Goal: Task Accomplishment & Management: Manage account settings

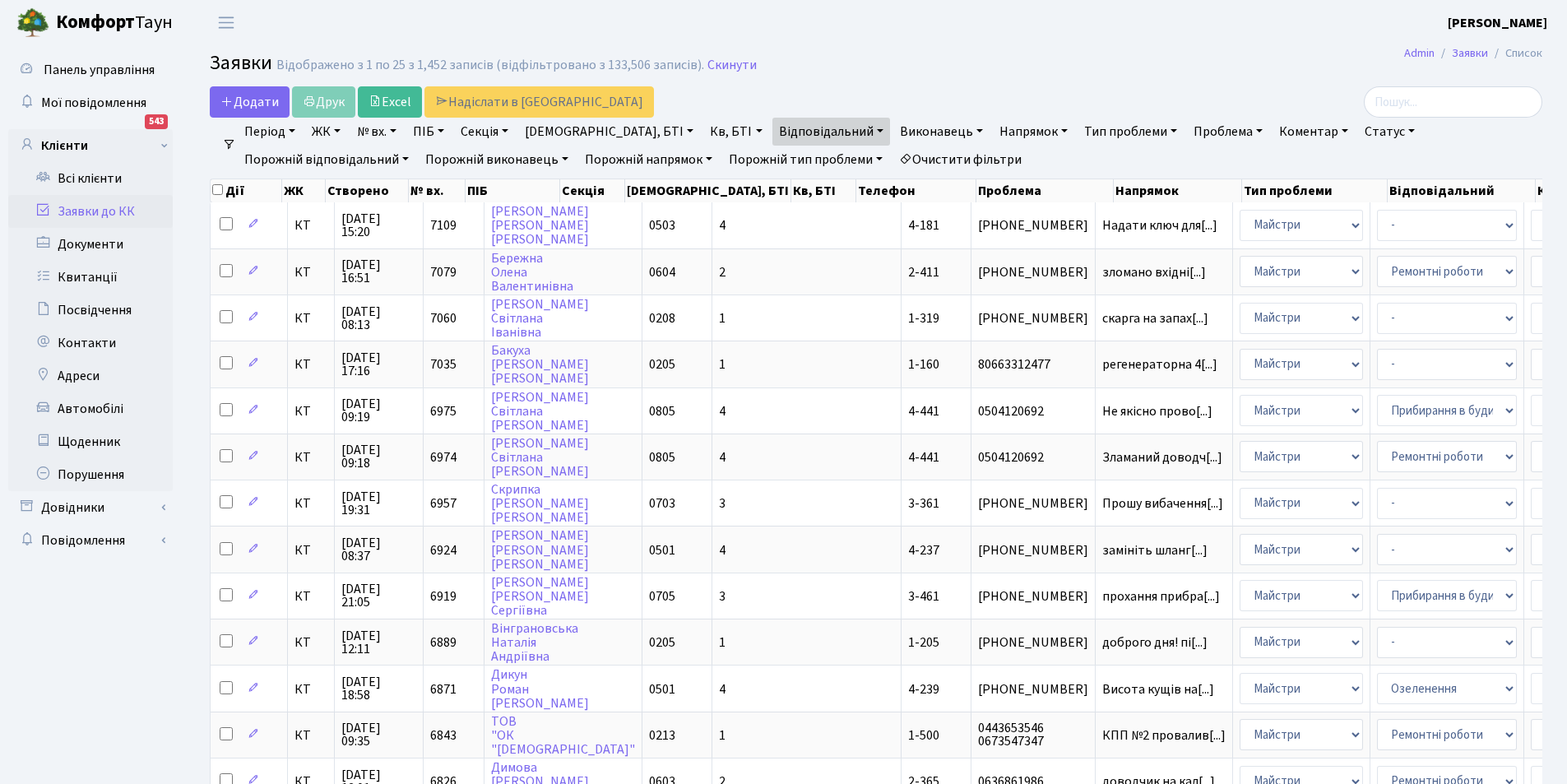
select select "25"
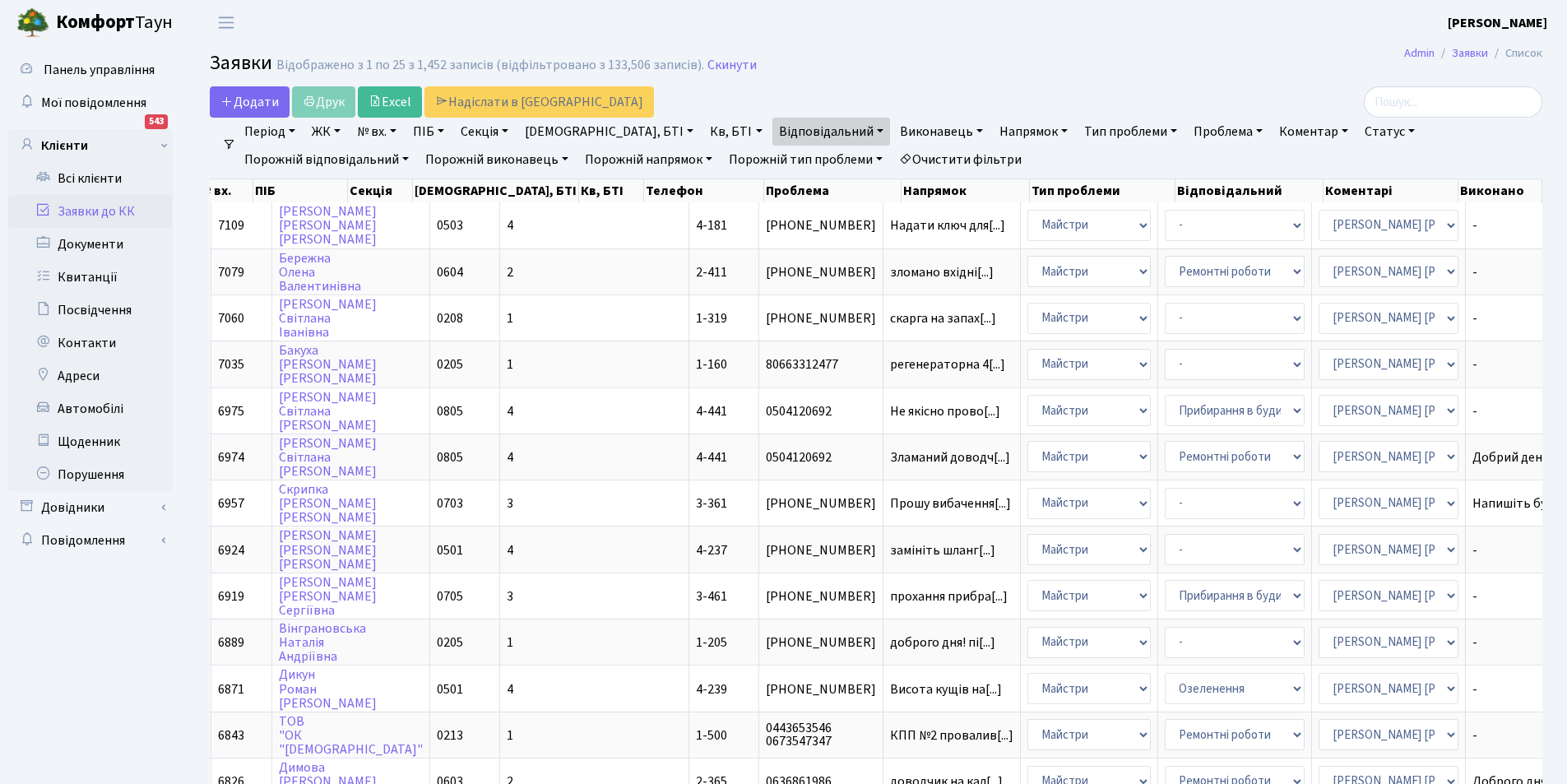
click at [107, 207] on link "Заявки до КК" at bounding box center [90, 211] width 165 height 33
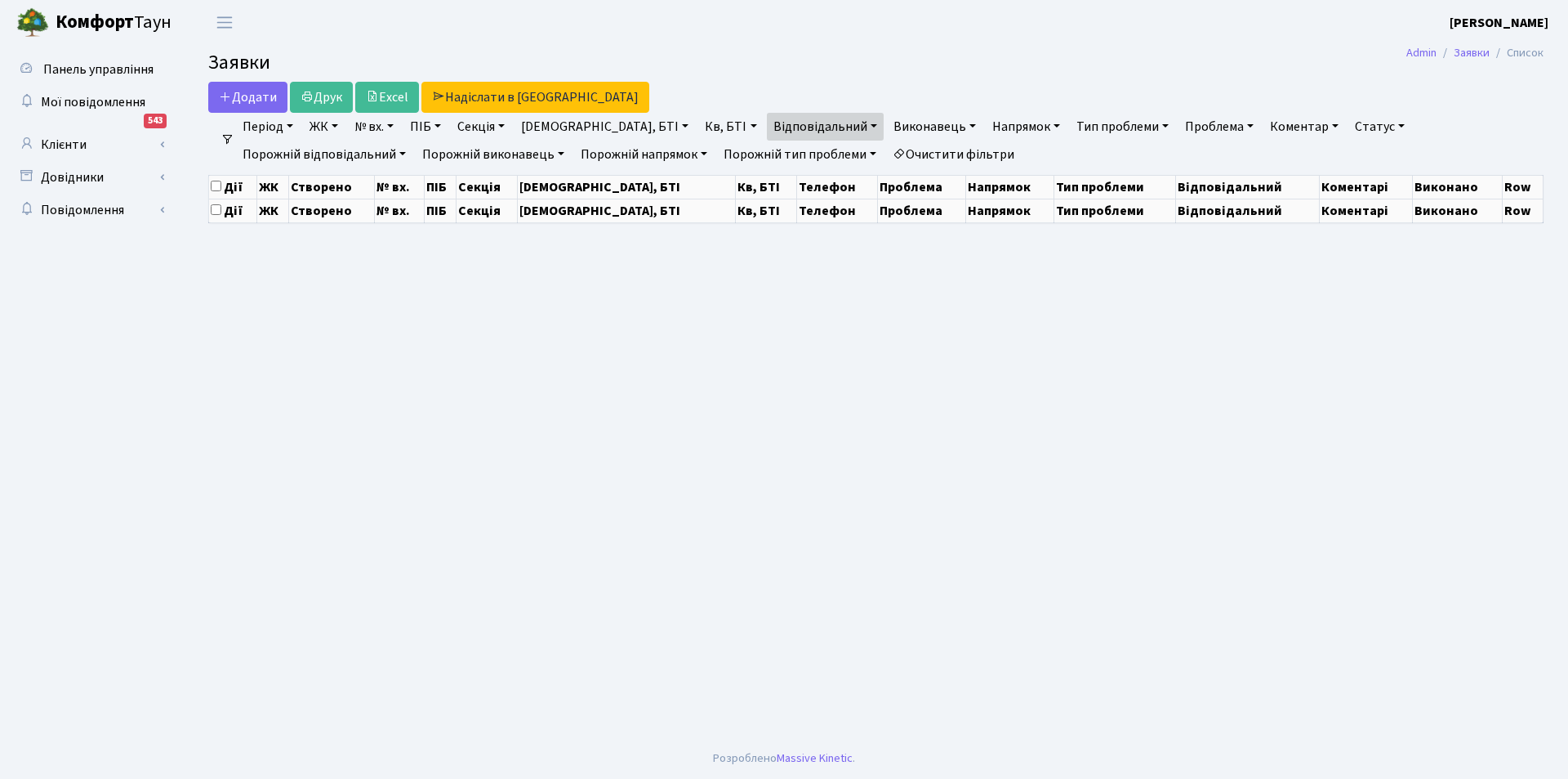
click at [698, 128] on link "Кв, БТІ" at bounding box center [731, 126] width 65 height 27
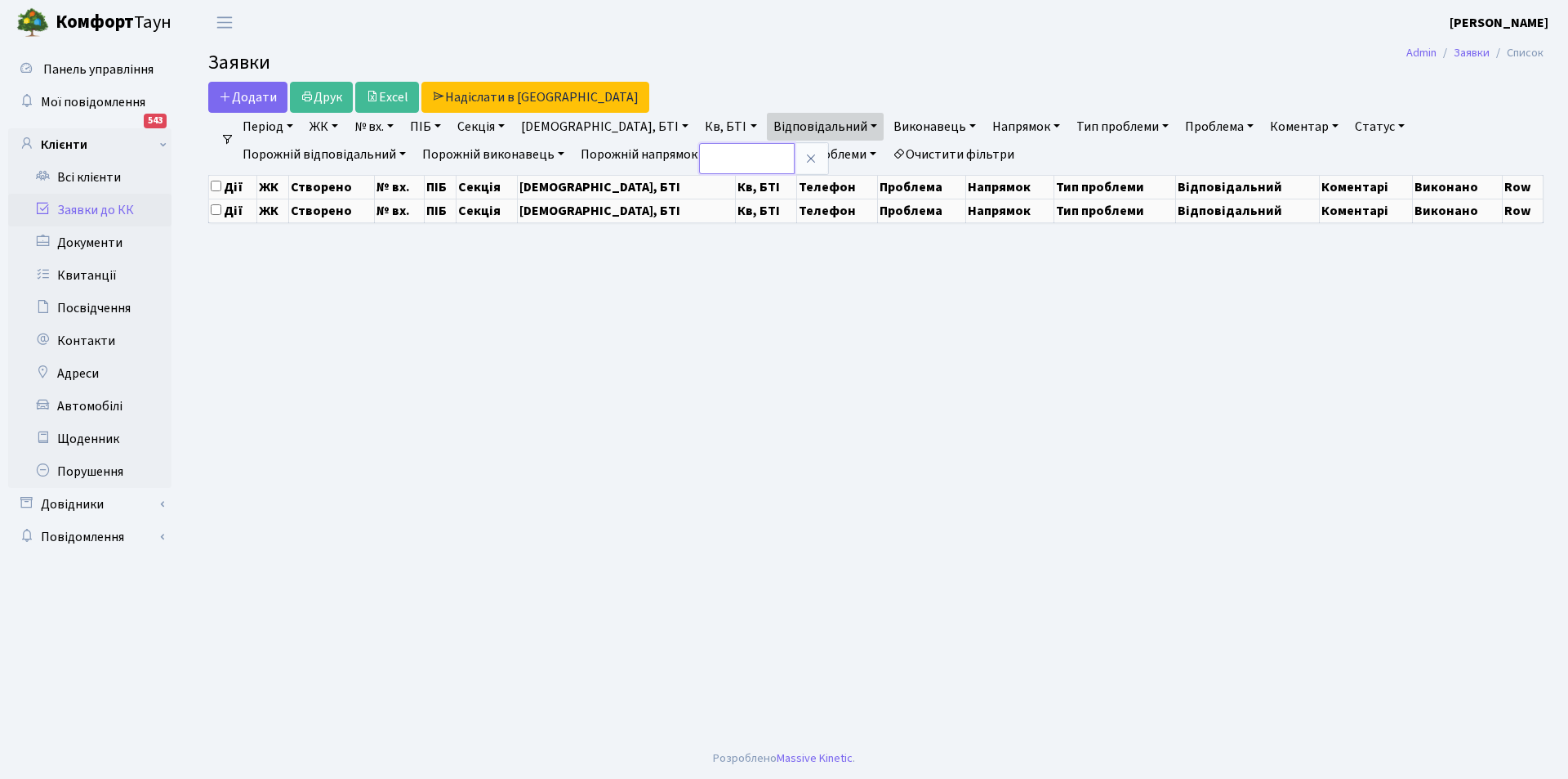
click at [699, 158] on input "text" at bounding box center [747, 159] width 96 height 31
select select "25"
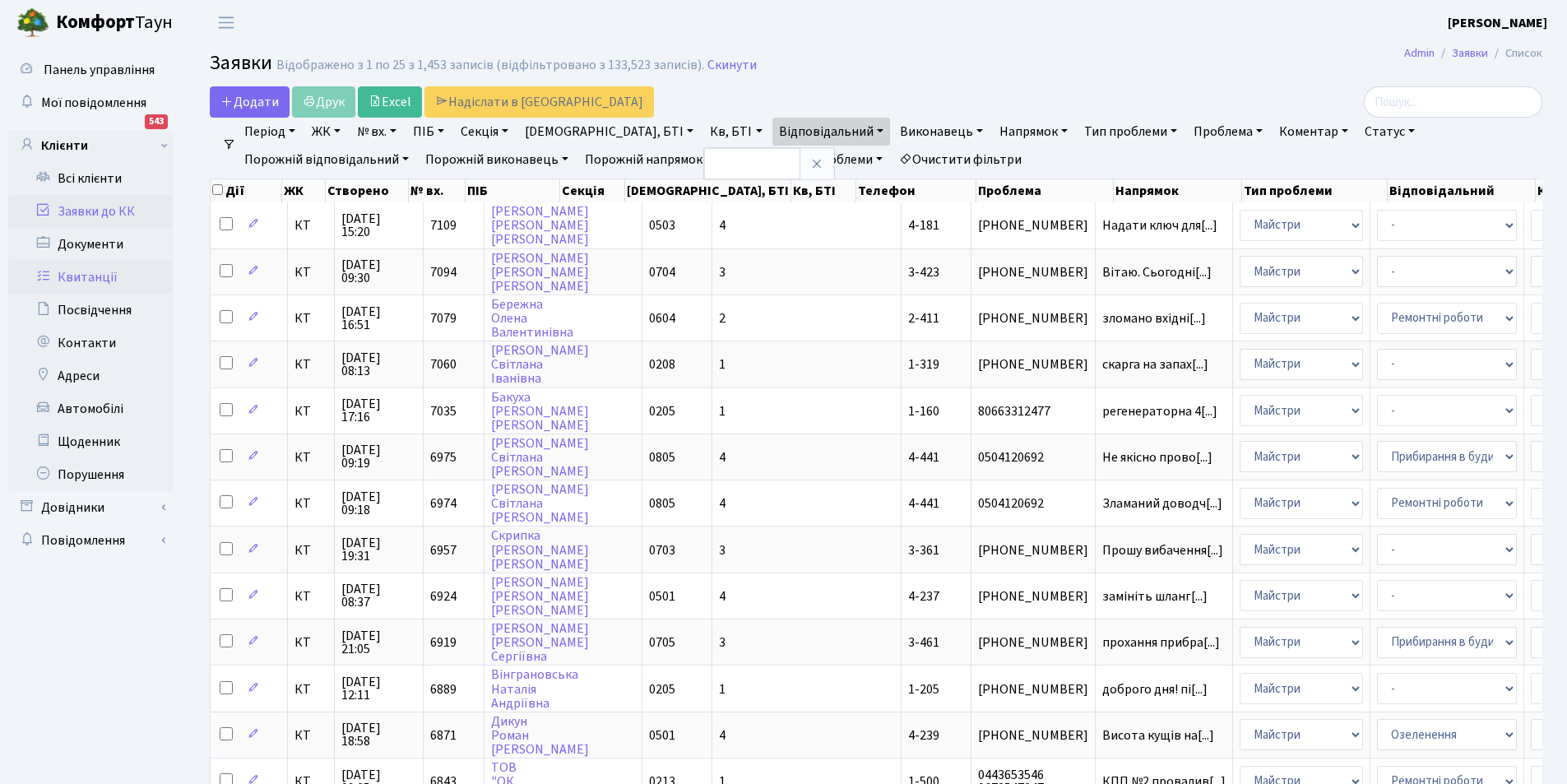
click at [98, 278] on link "Квитанції" at bounding box center [90, 277] width 165 height 33
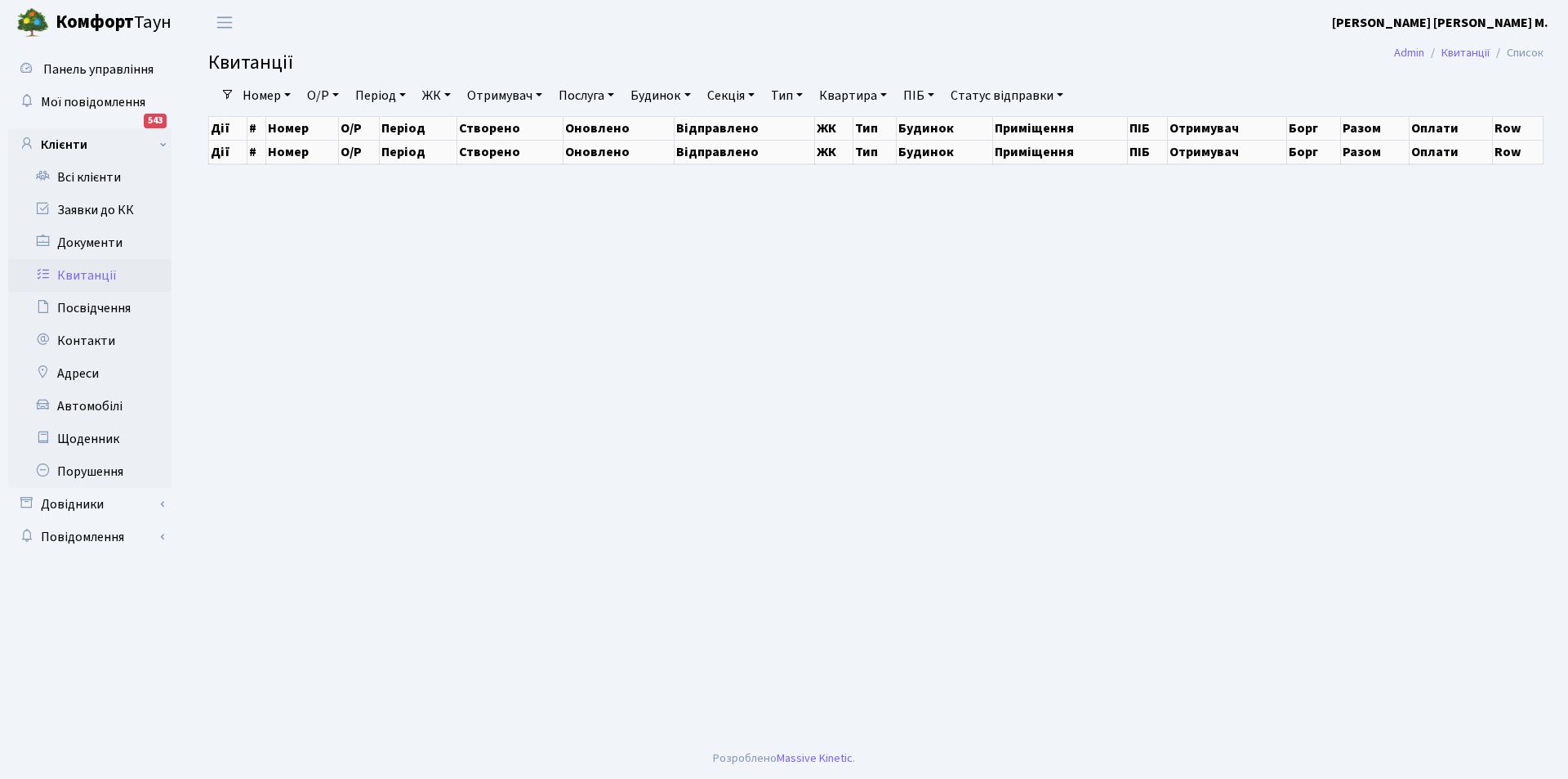
select select "25"
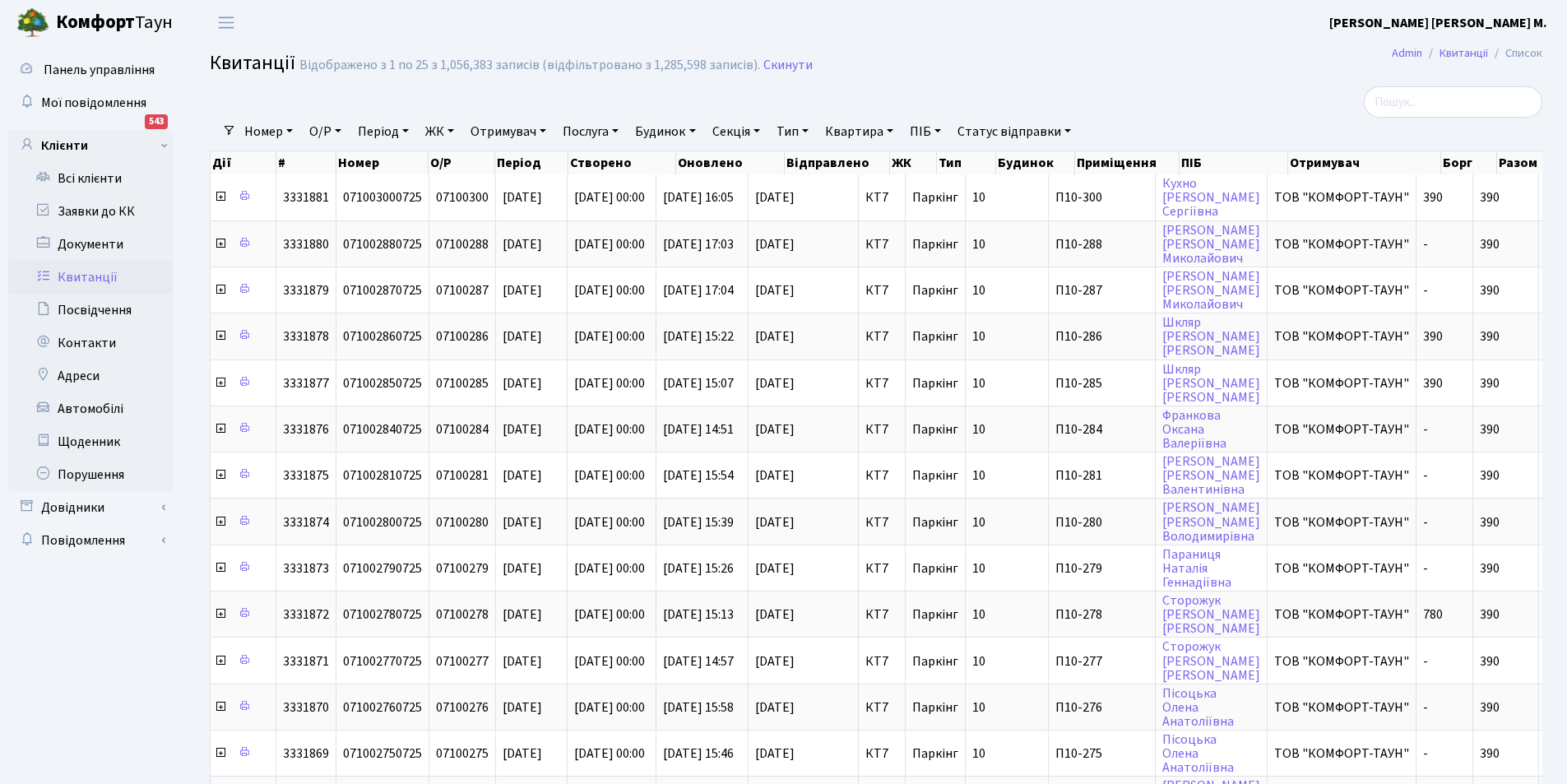
click at [886, 136] on link "Квартира" at bounding box center [859, 131] width 82 height 28
type input "7-476"
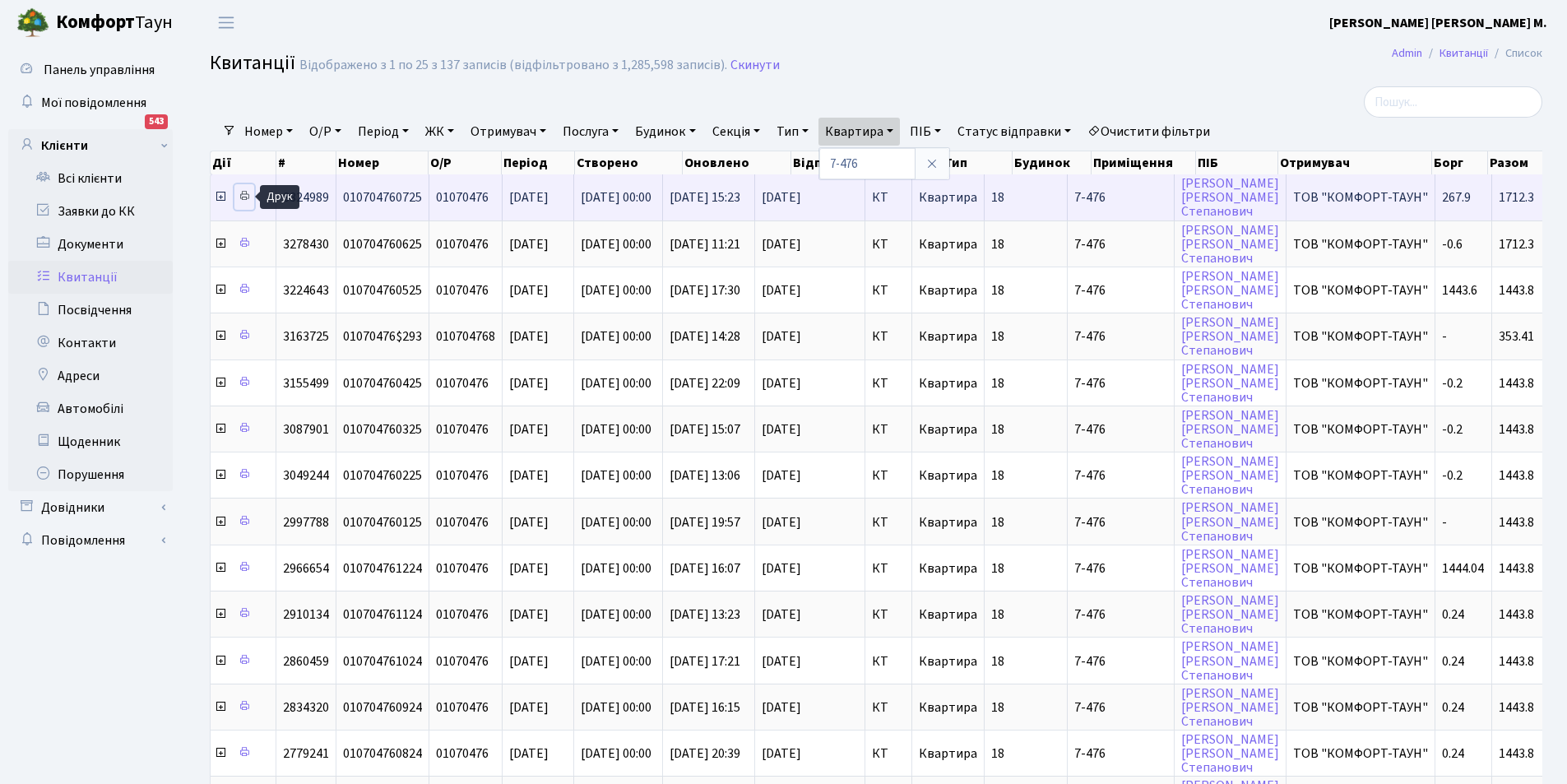
click at [244, 197] on icon at bounding box center [244, 196] width 12 height 12
click at [1215, 185] on link "Тютюников Валентин Степанович" at bounding box center [1230, 197] width 98 height 46
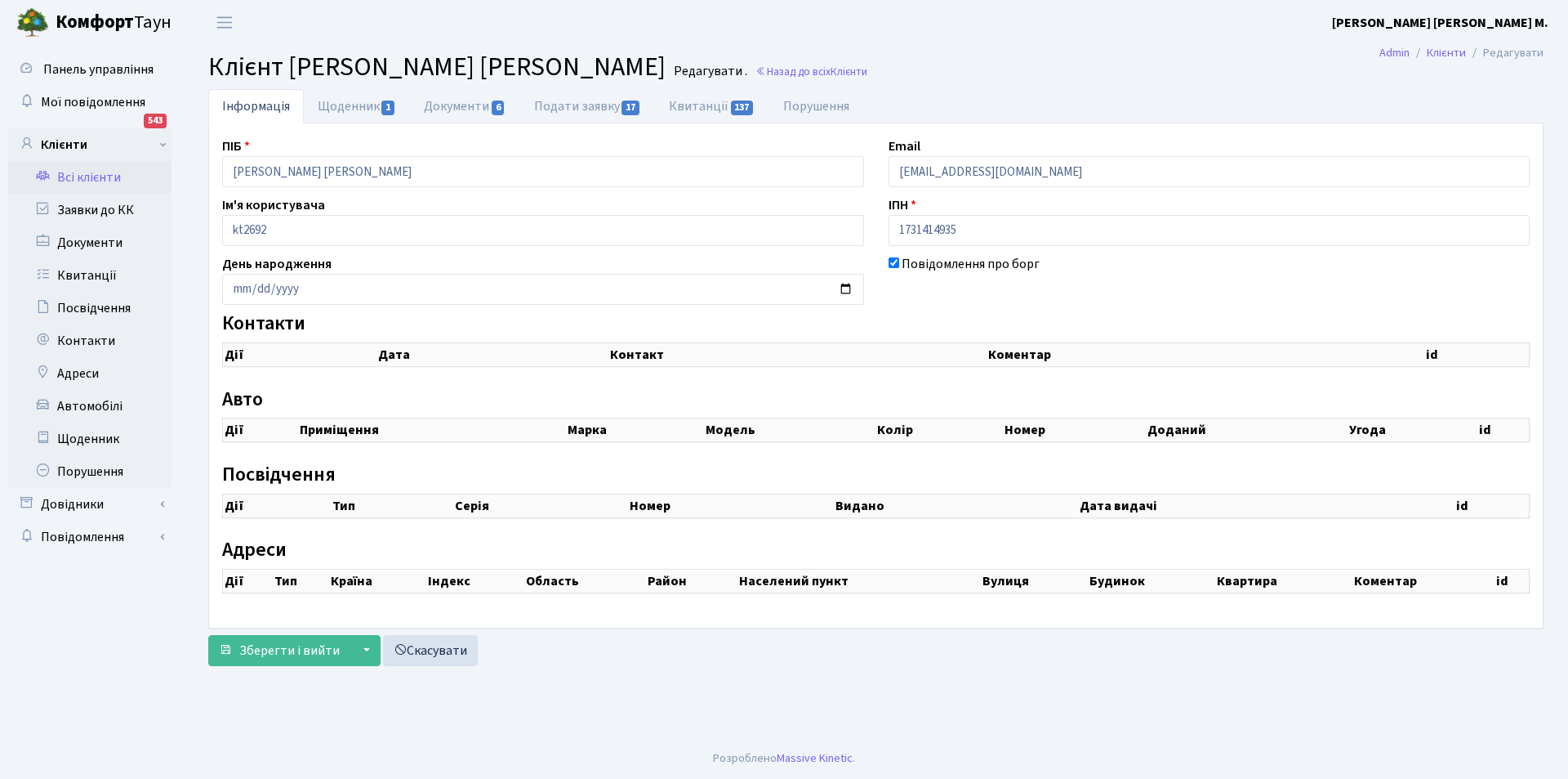
select select "25"
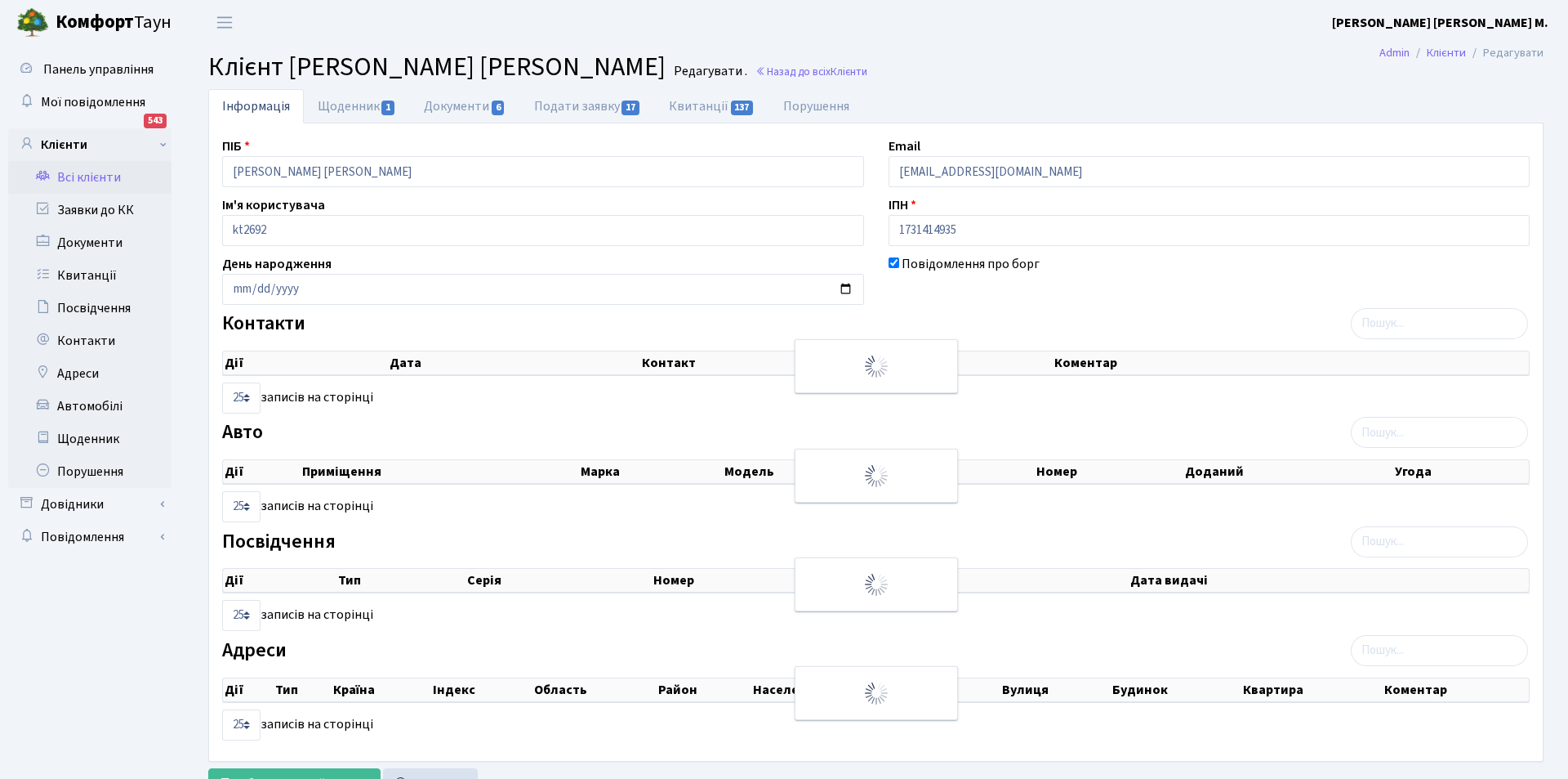
checkbox input "true"
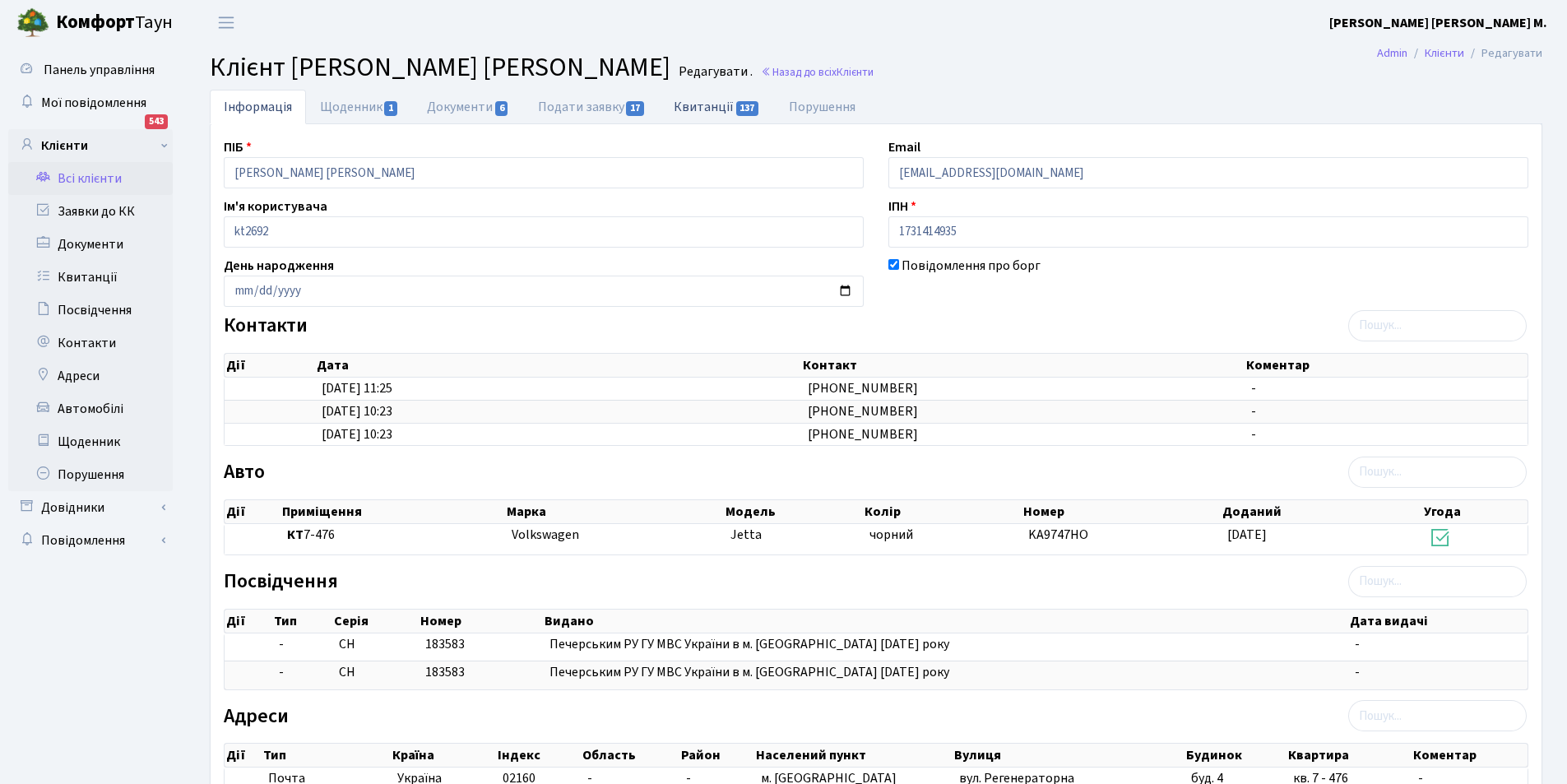
click at [718, 98] on link "Квитанції 137" at bounding box center [716, 106] width 114 height 33
select select "25"
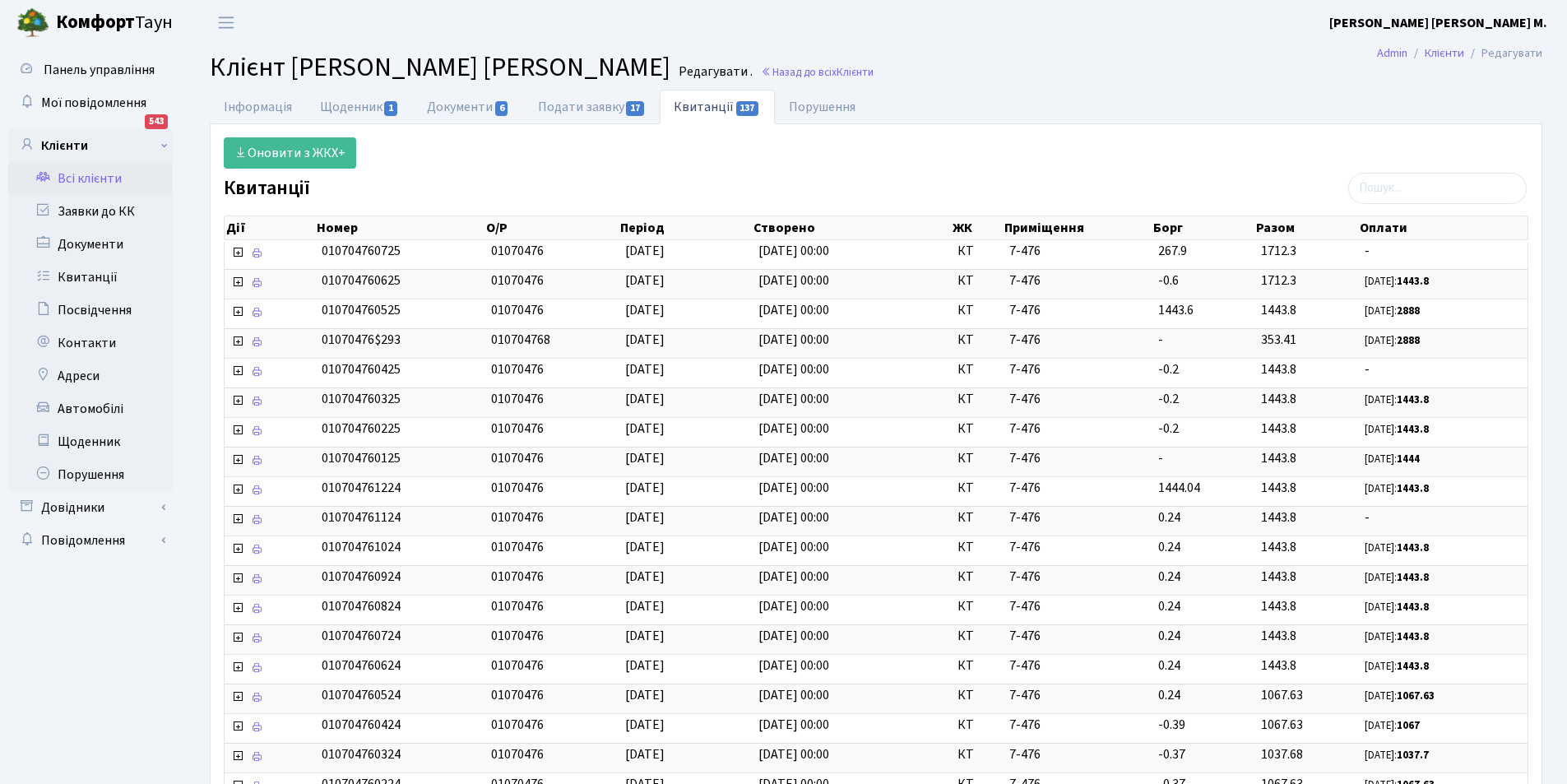
click at [99, 183] on link "Всі клієнти" at bounding box center [90, 177] width 165 height 33
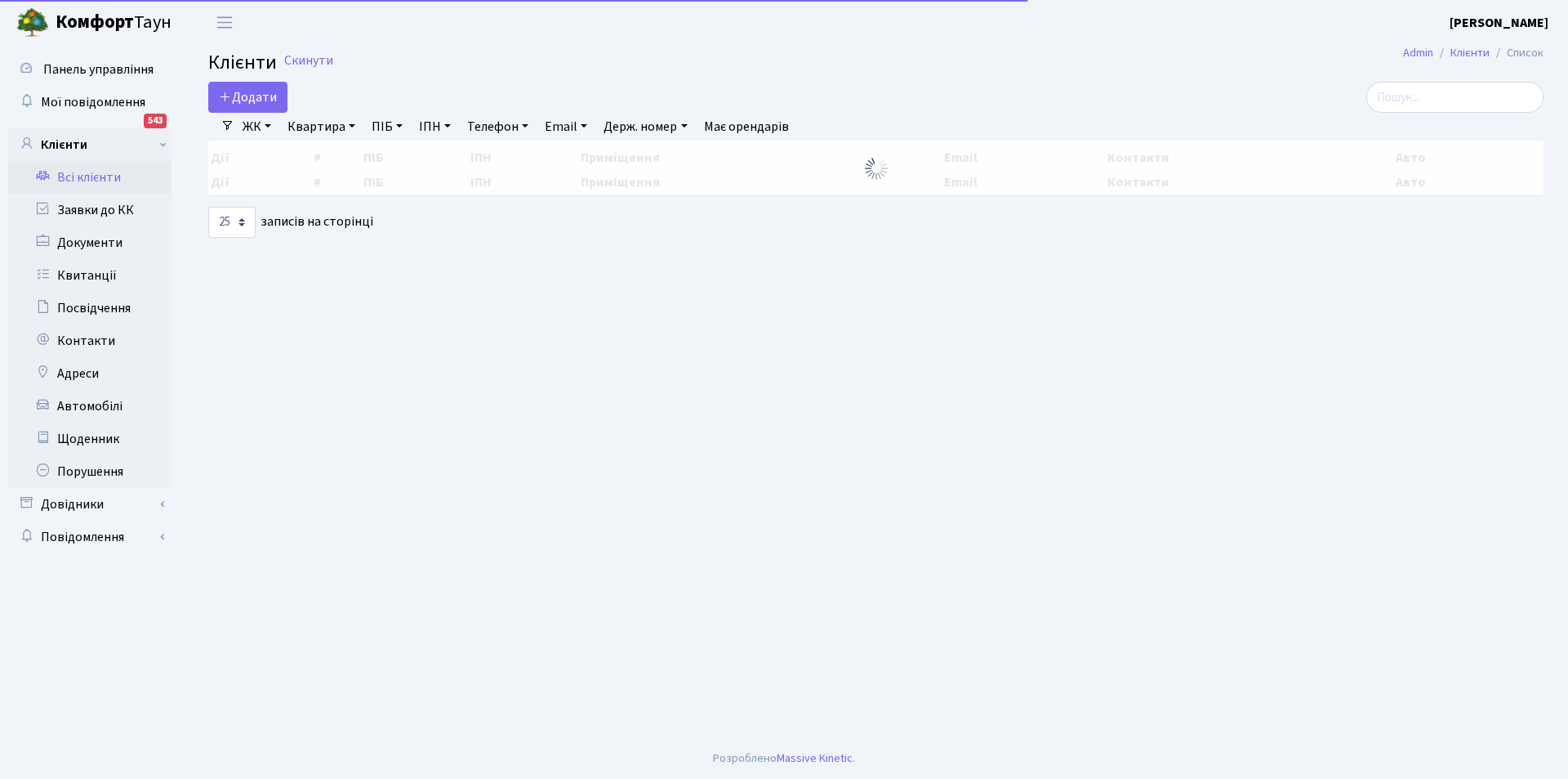
select select "25"
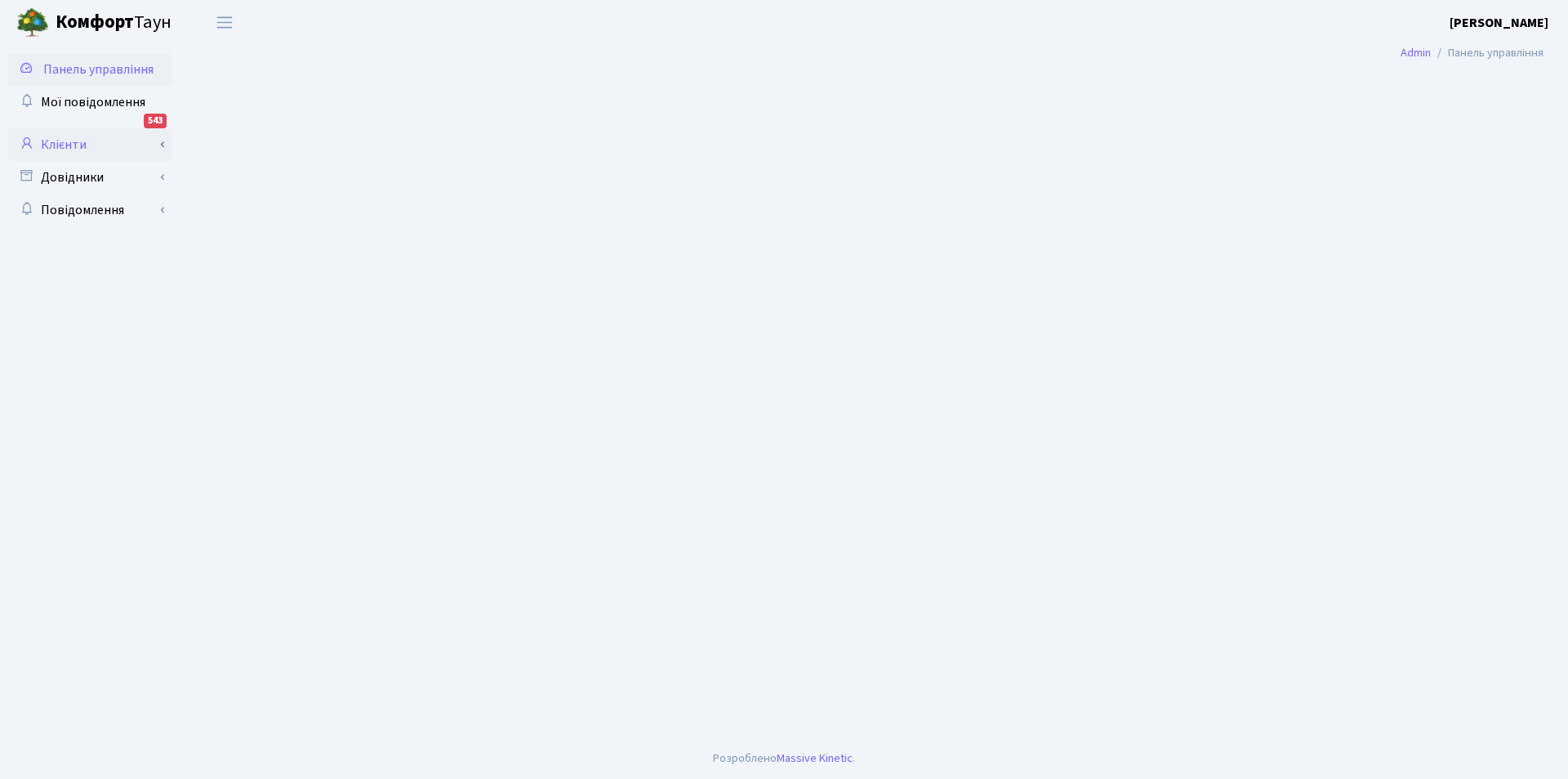
click at [115, 143] on link "Клієнти" at bounding box center [89, 144] width 163 height 32
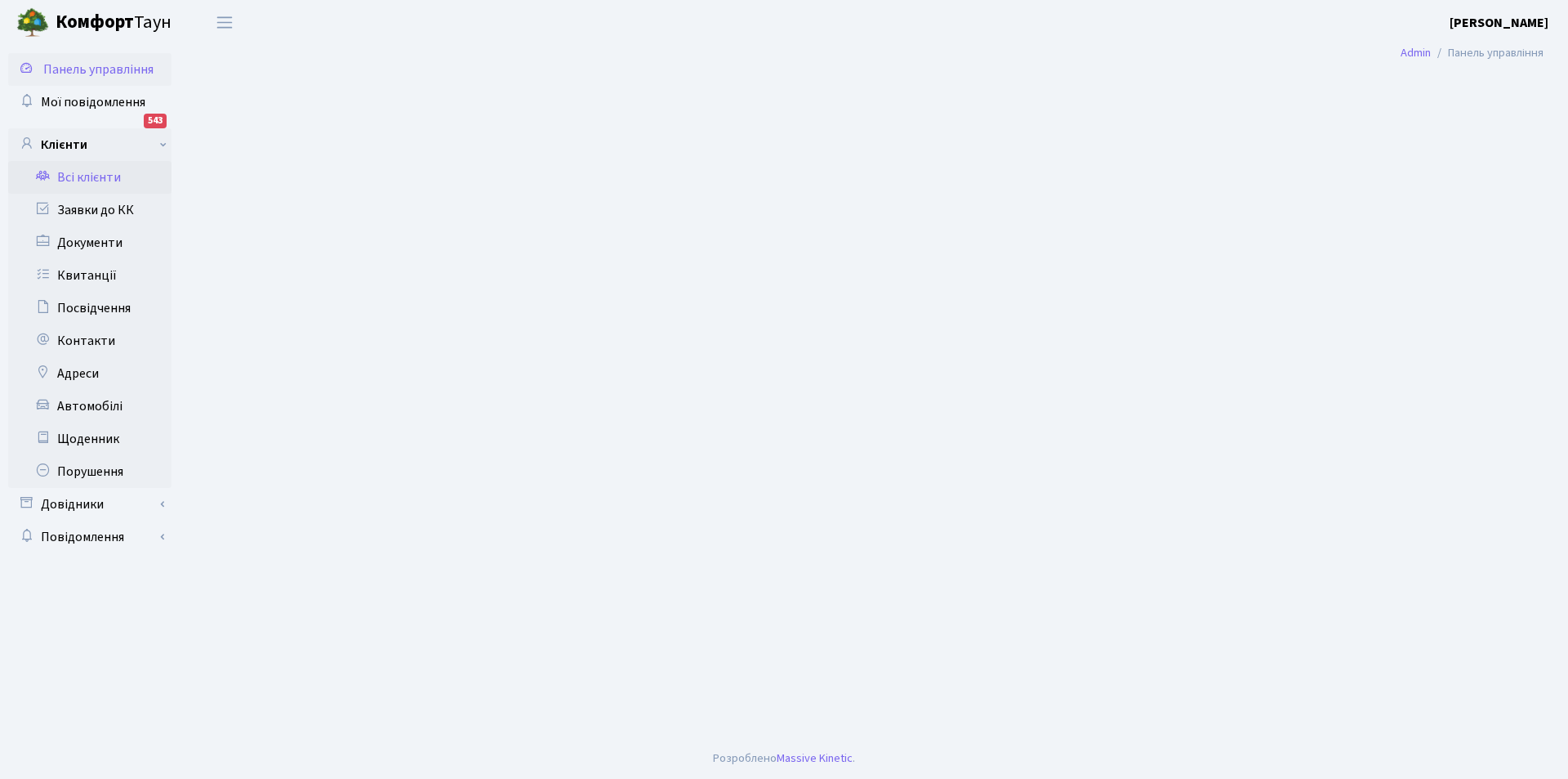
click at [100, 183] on link "Всі клієнти" at bounding box center [89, 176] width 163 height 32
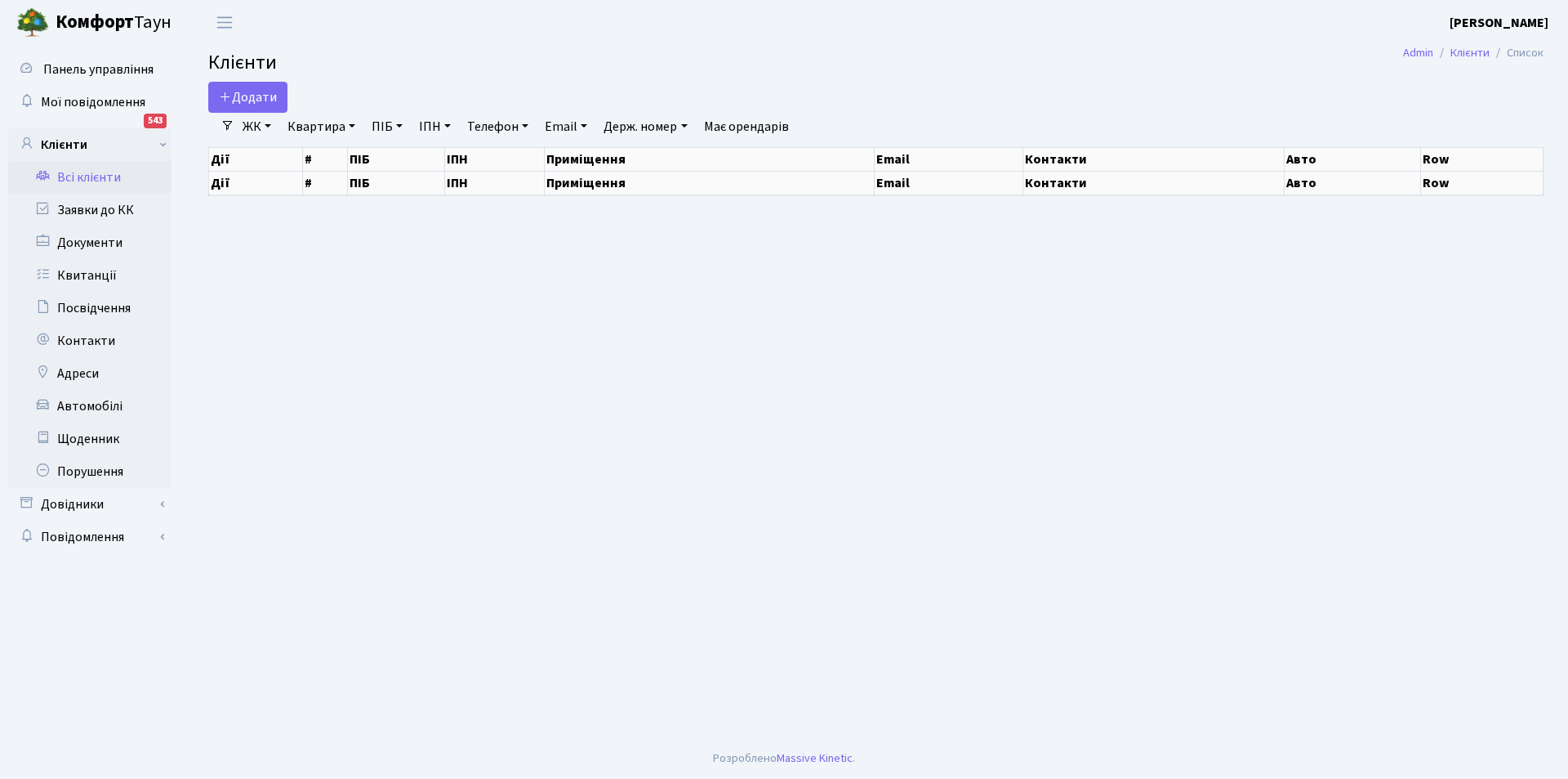
select select "25"
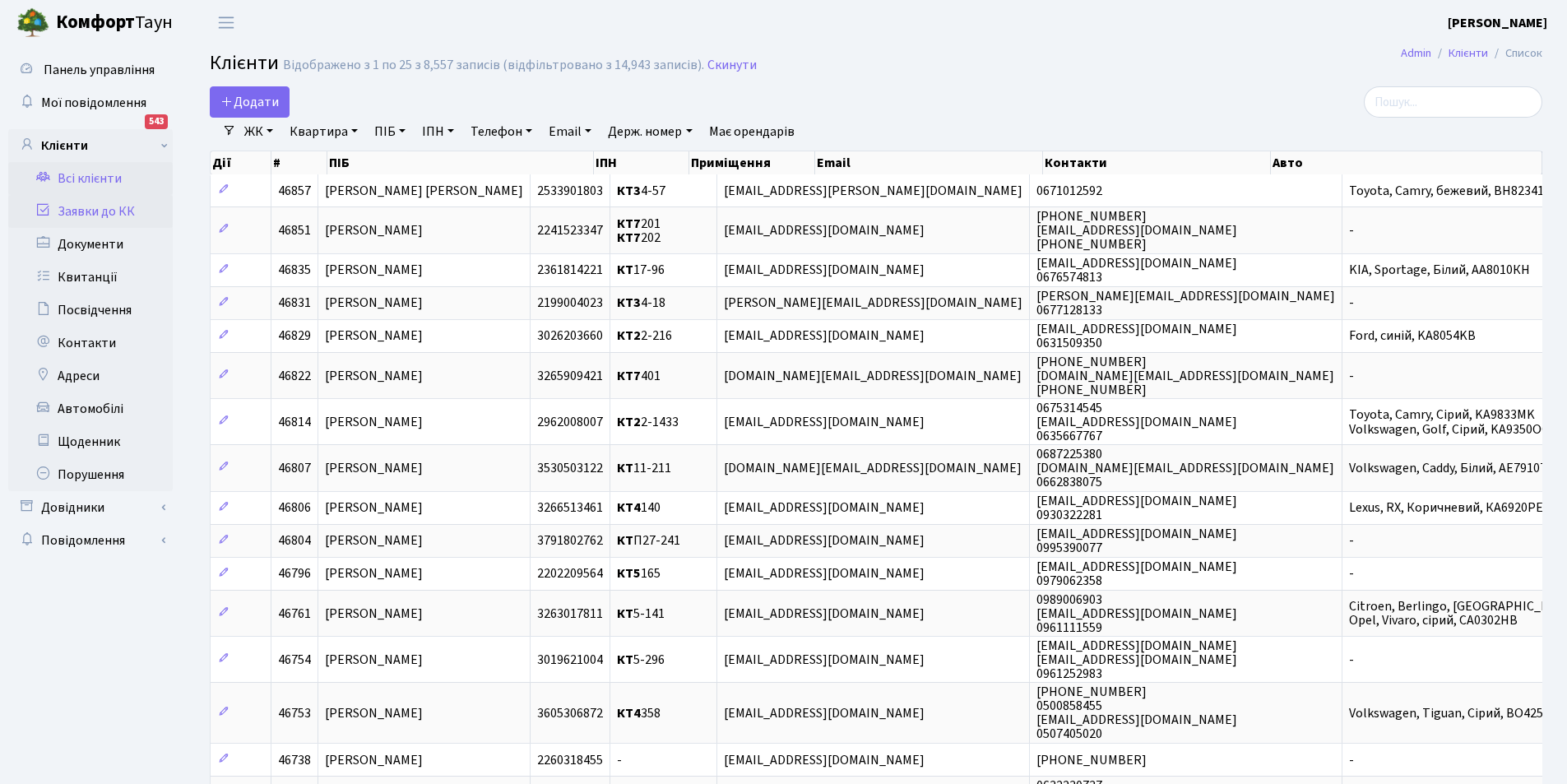
click at [112, 207] on link "Заявки до КК" at bounding box center [90, 211] width 165 height 33
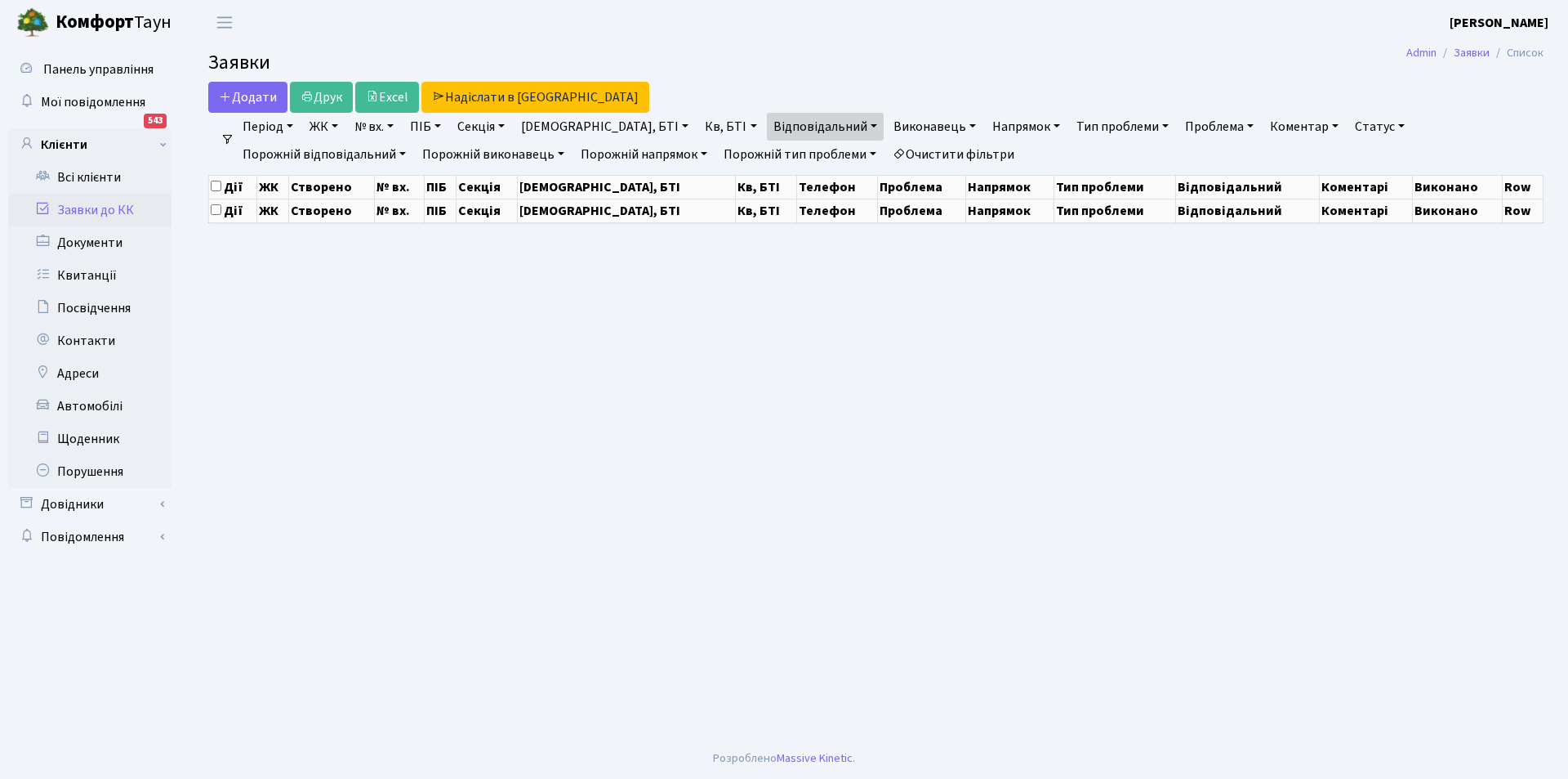
select select "25"
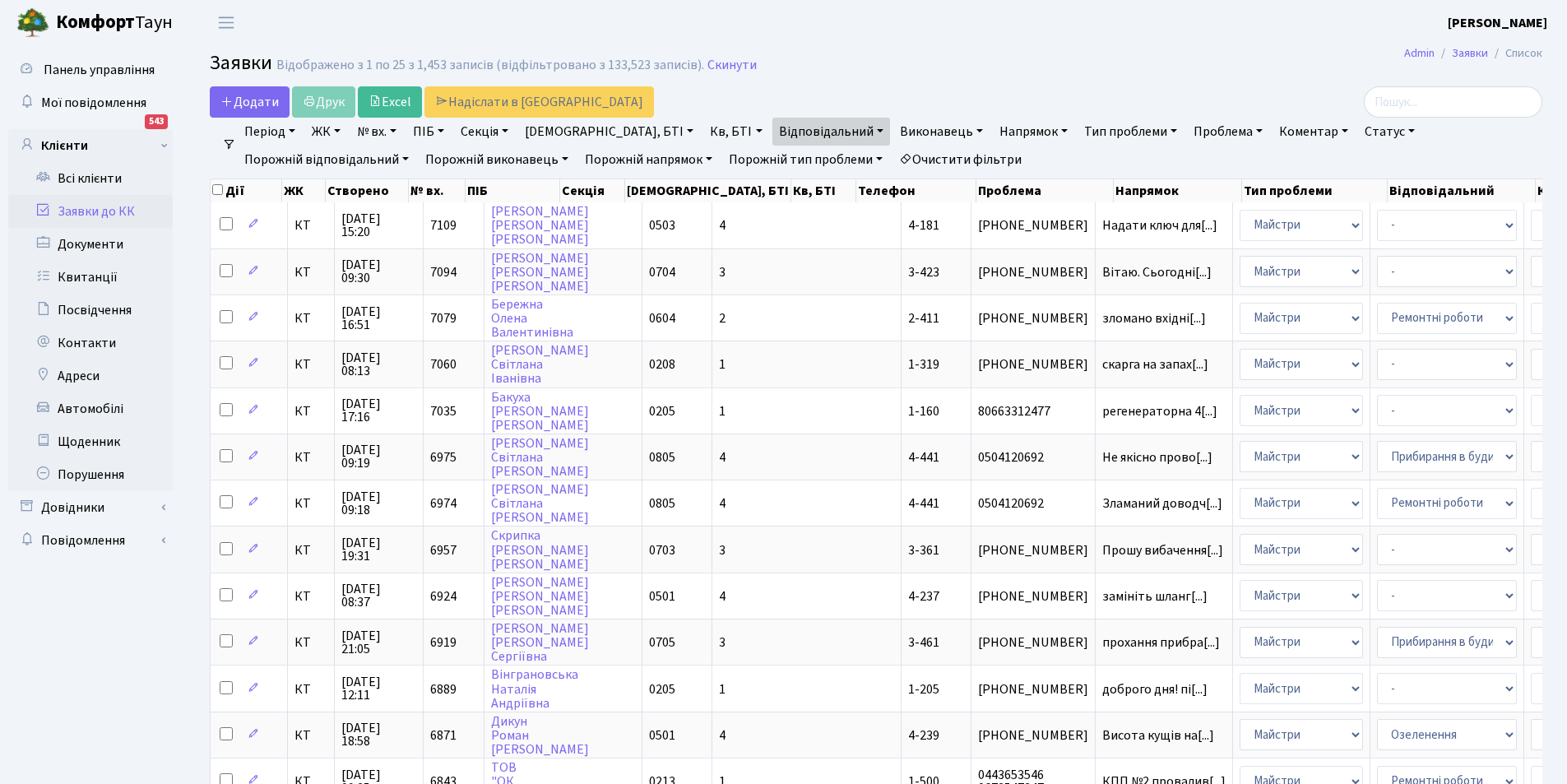
click at [893, 162] on link "Очистити фільтри" at bounding box center [961, 160] width 136 height 28
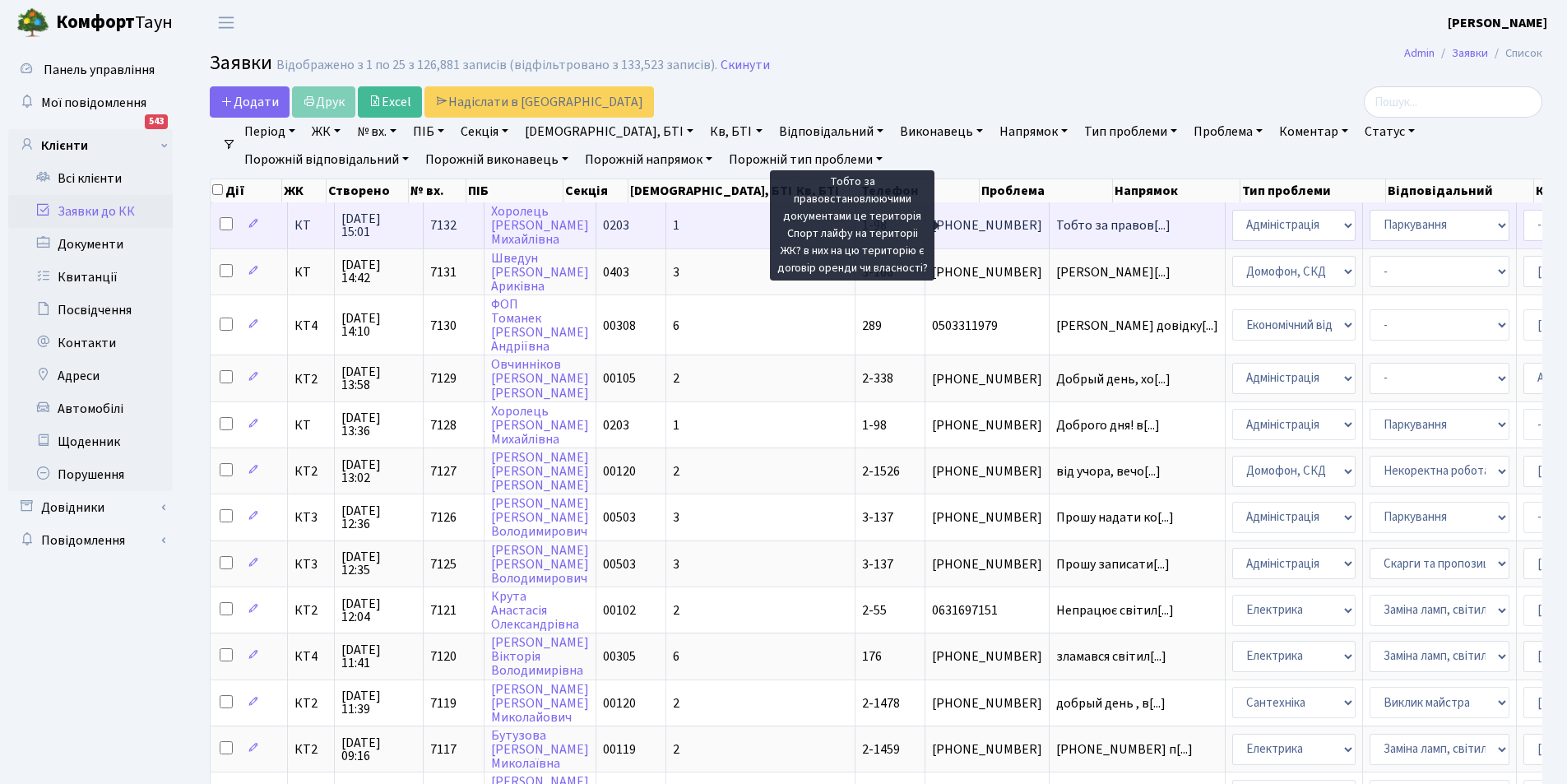
click at [1056, 228] on span "Тобто за правов[...]" at bounding box center [1114, 226] width 114 height 18
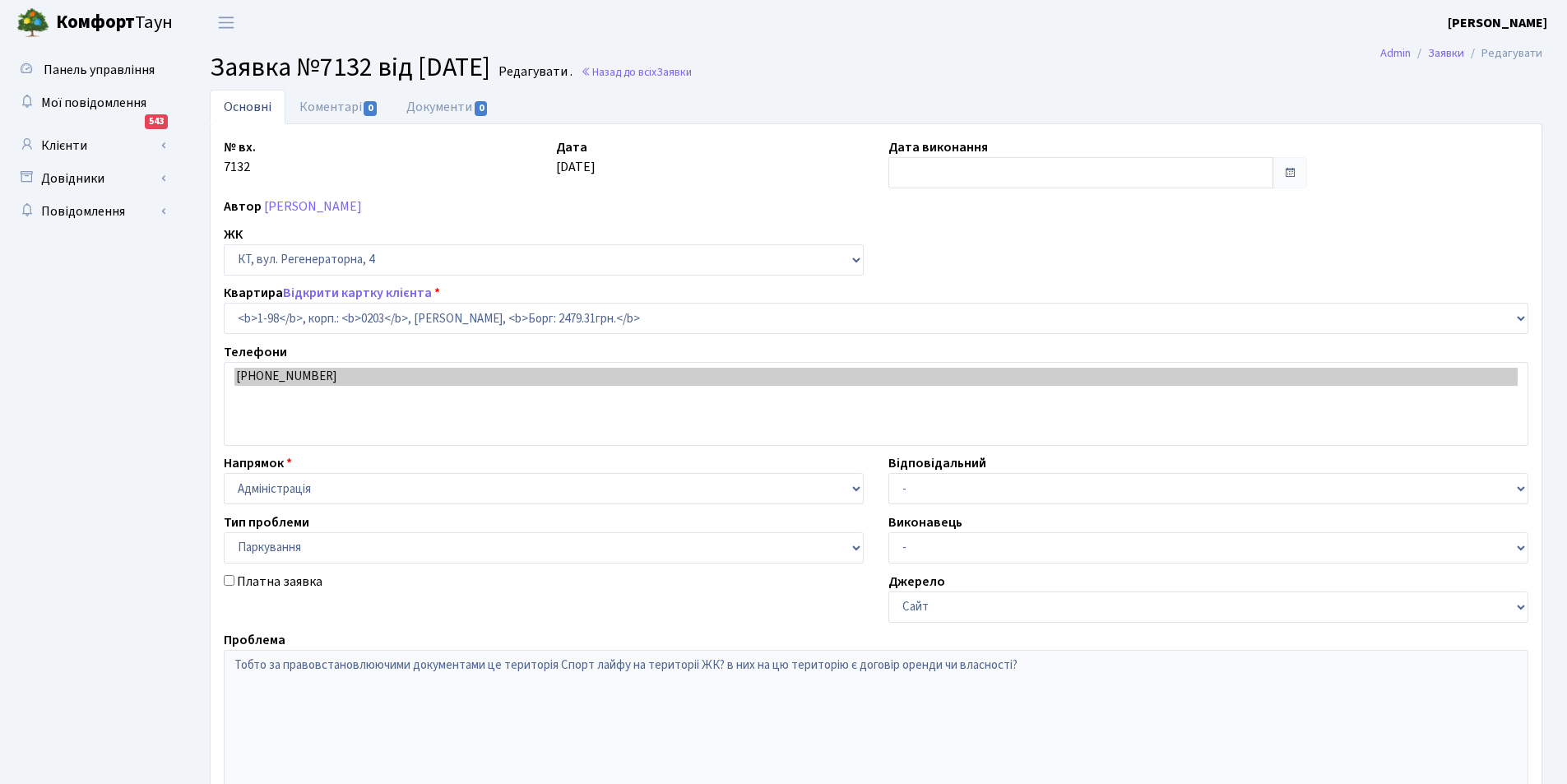
select select "98"
select select "66"
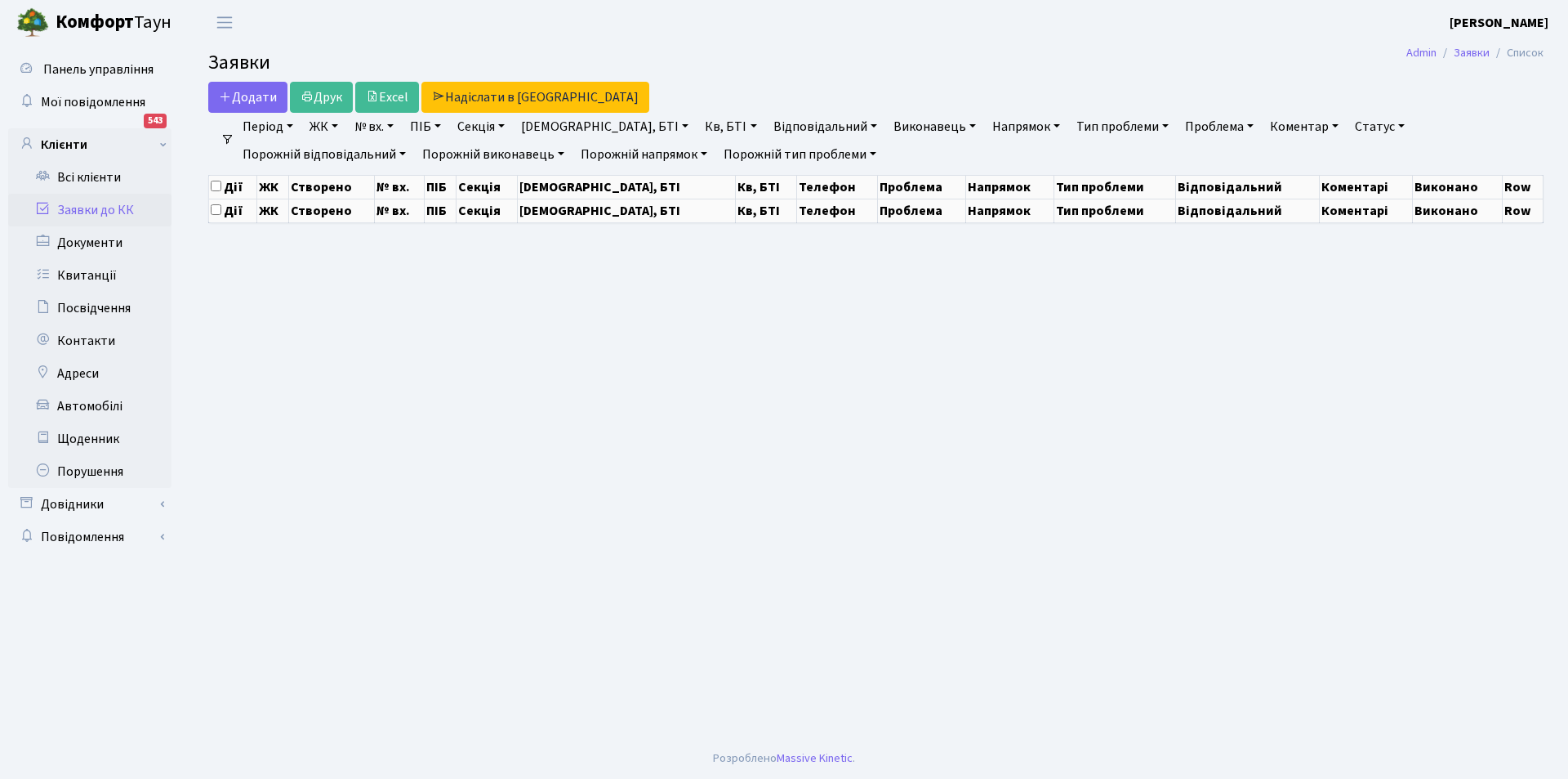
select select "25"
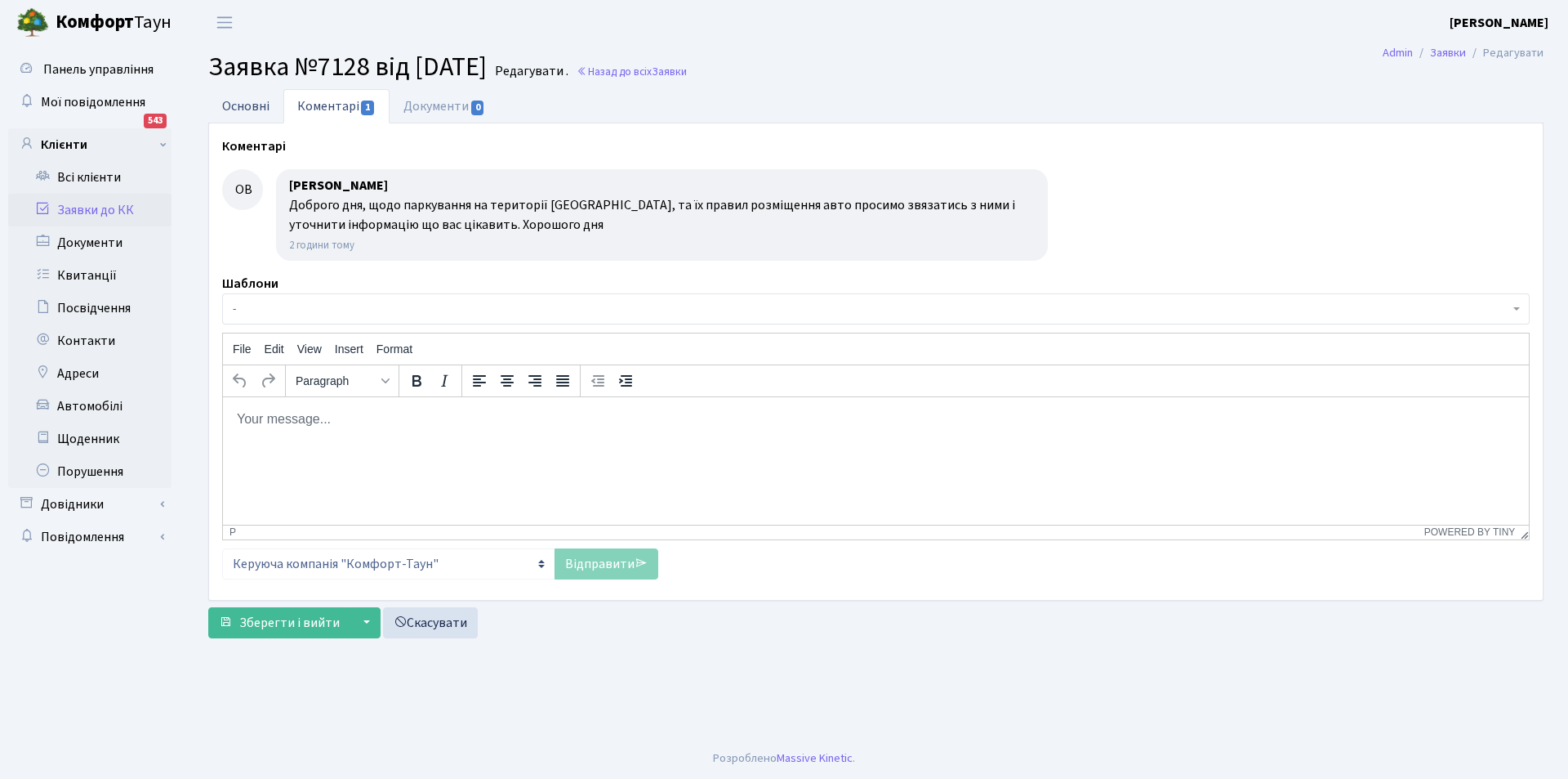
click at [245, 100] on link "Основні" at bounding box center [246, 106] width 75 height 33
